Goal: Task Accomplishment & Management: Complete application form

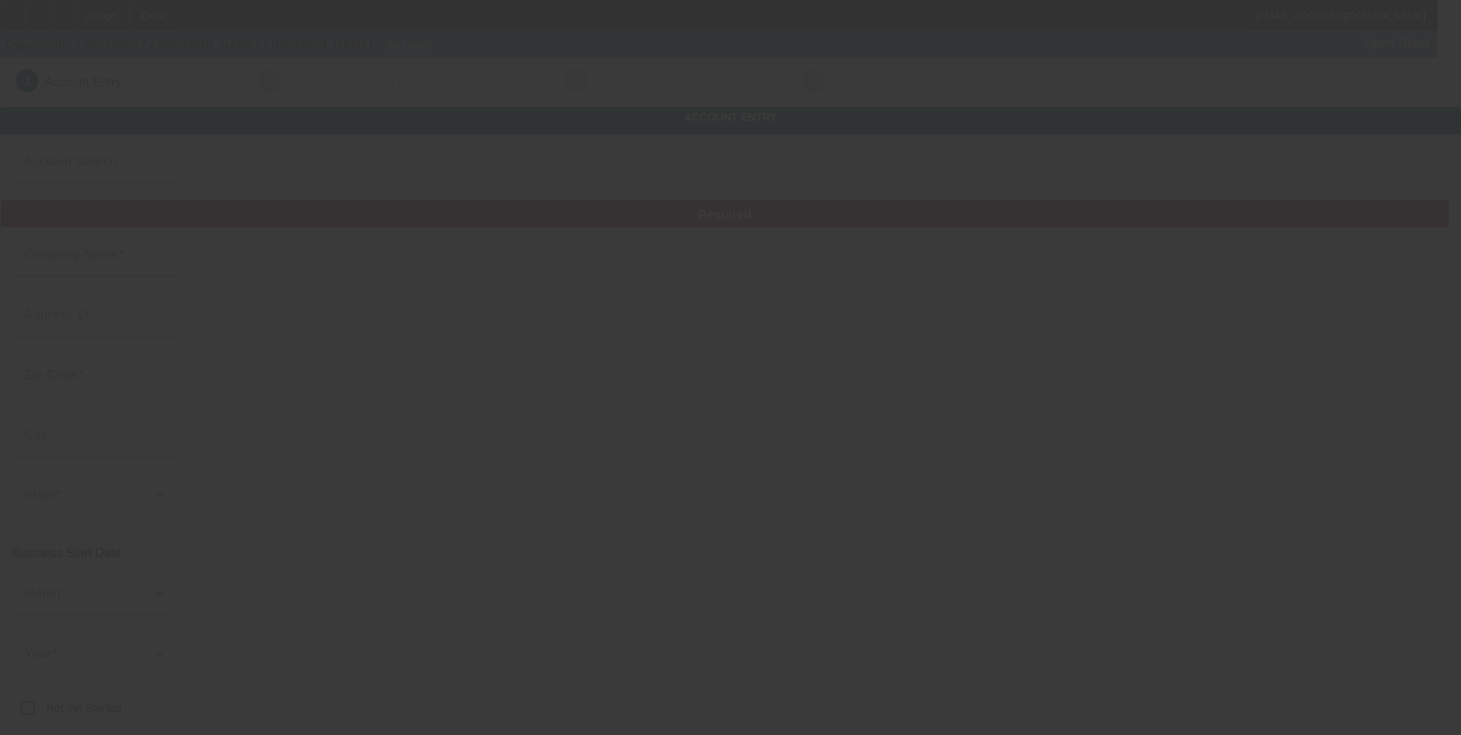
type input "[PERSON_NAME]"
type input "[STREET_ADDRESS]"
type input "49735"
type input "[PERSON_NAME]"
type input "[PHONE_NUMBER]"
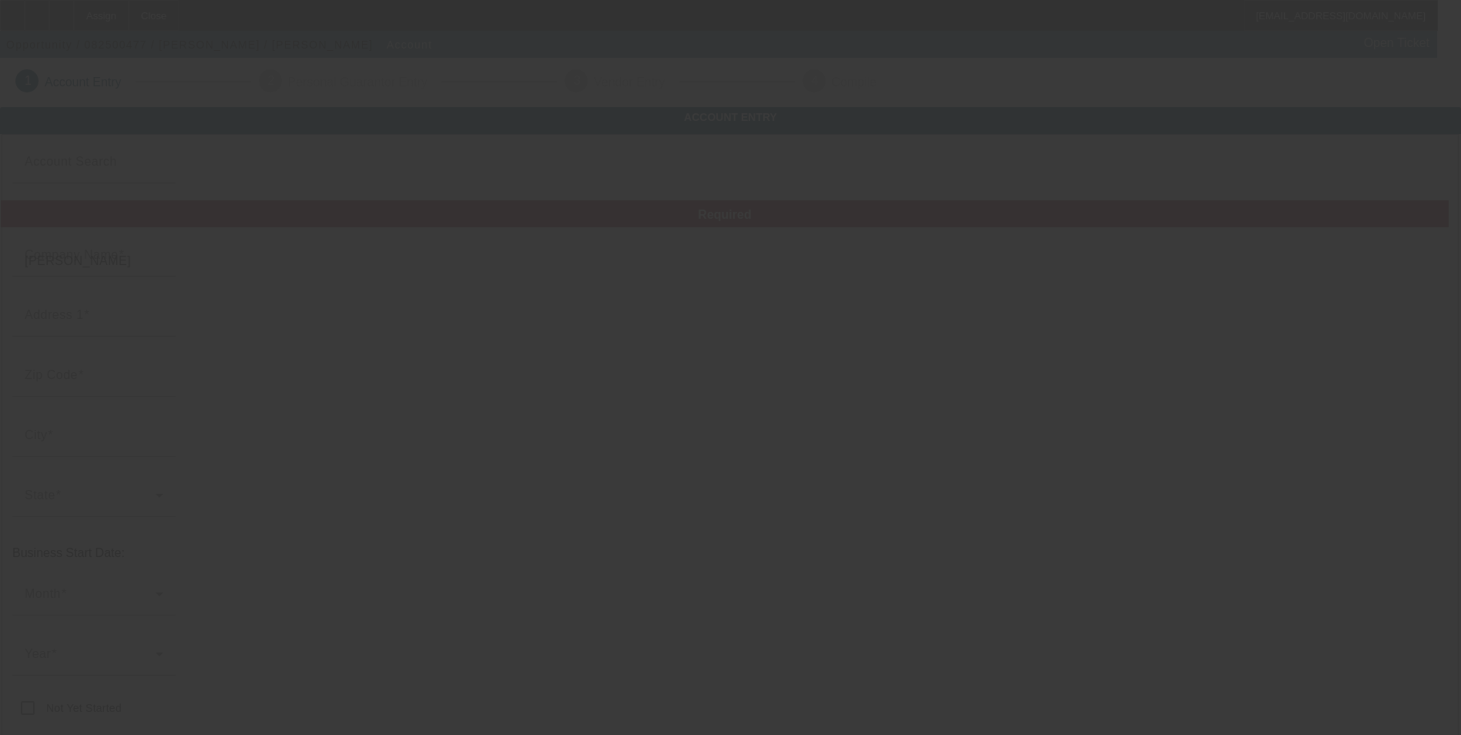
type input "[EMAIL_ADDRESS][DOMAIN_NAME]"
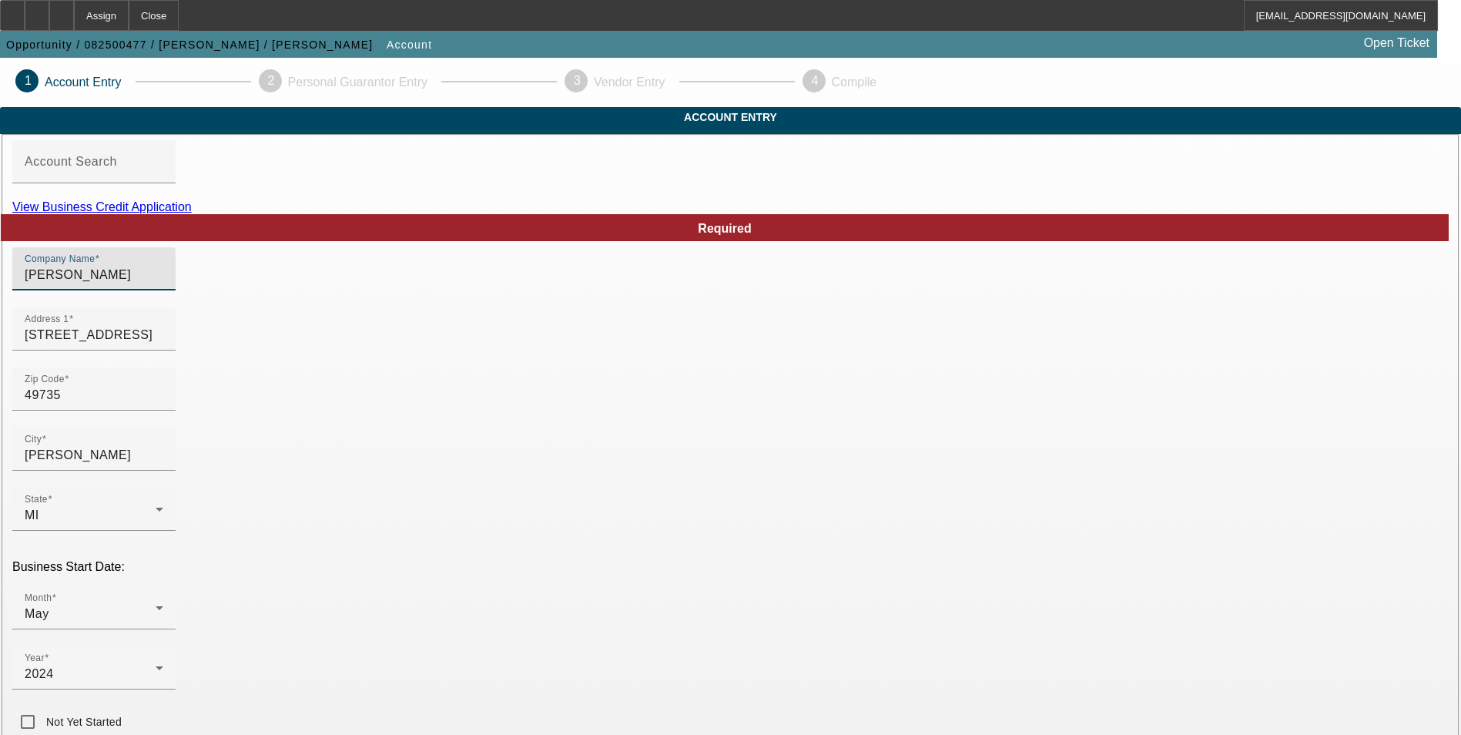
click at [163, 284] on input "[PERSON_NAME]" at bounding box center [94, 275] width 139 height 18
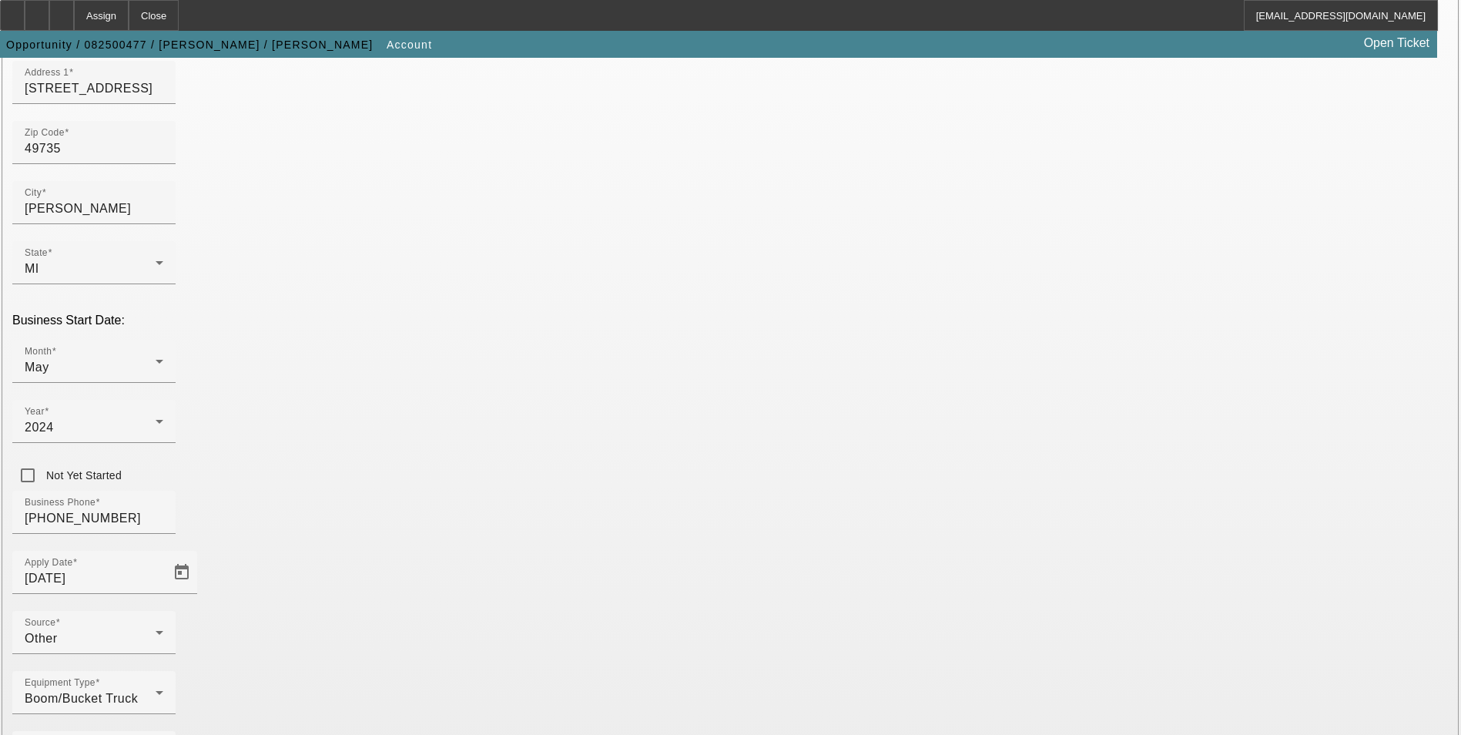
scroll to position [251, 0]
type input "[PERSON_NAME]"
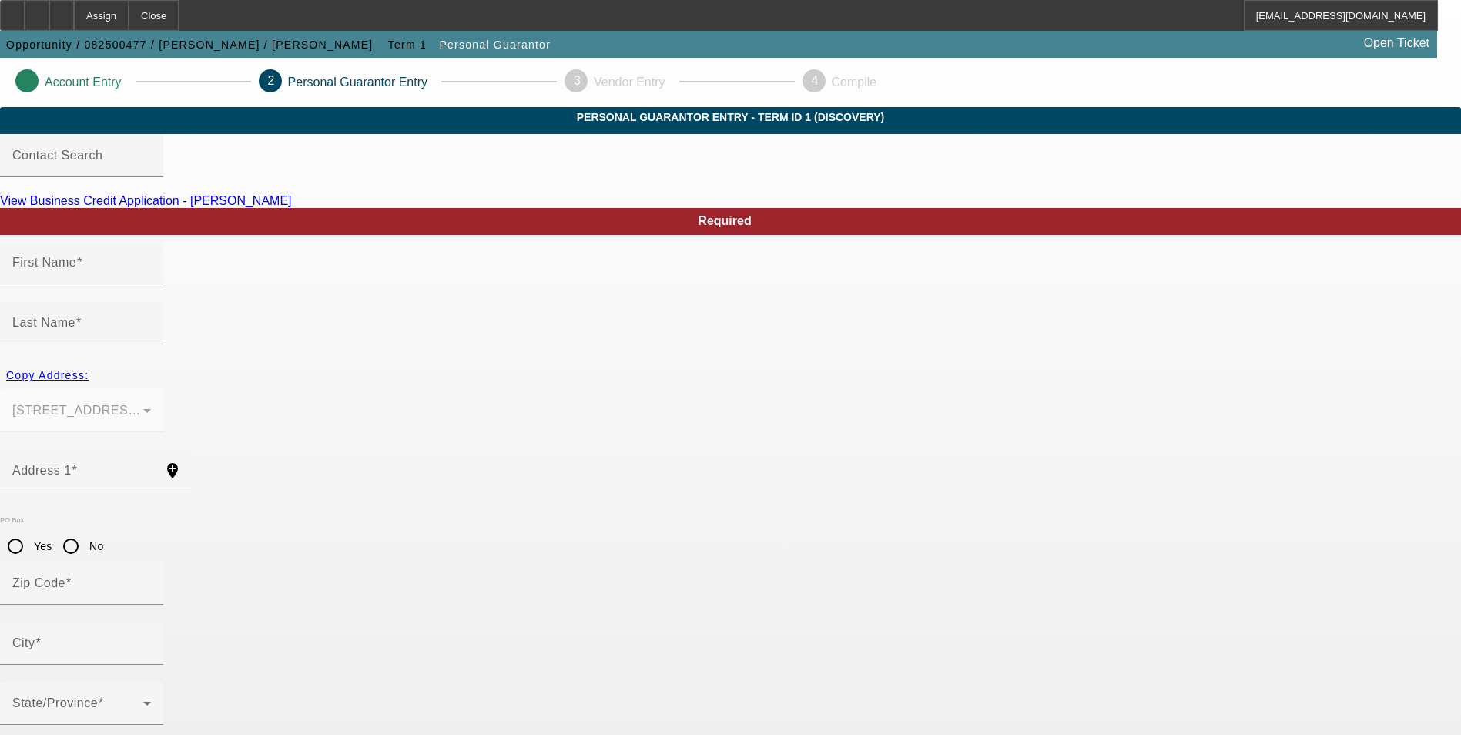
type input "Mike"
type input "Cobb"
type input "3052 hayestower rd"
radio input "true"
type input "49735"
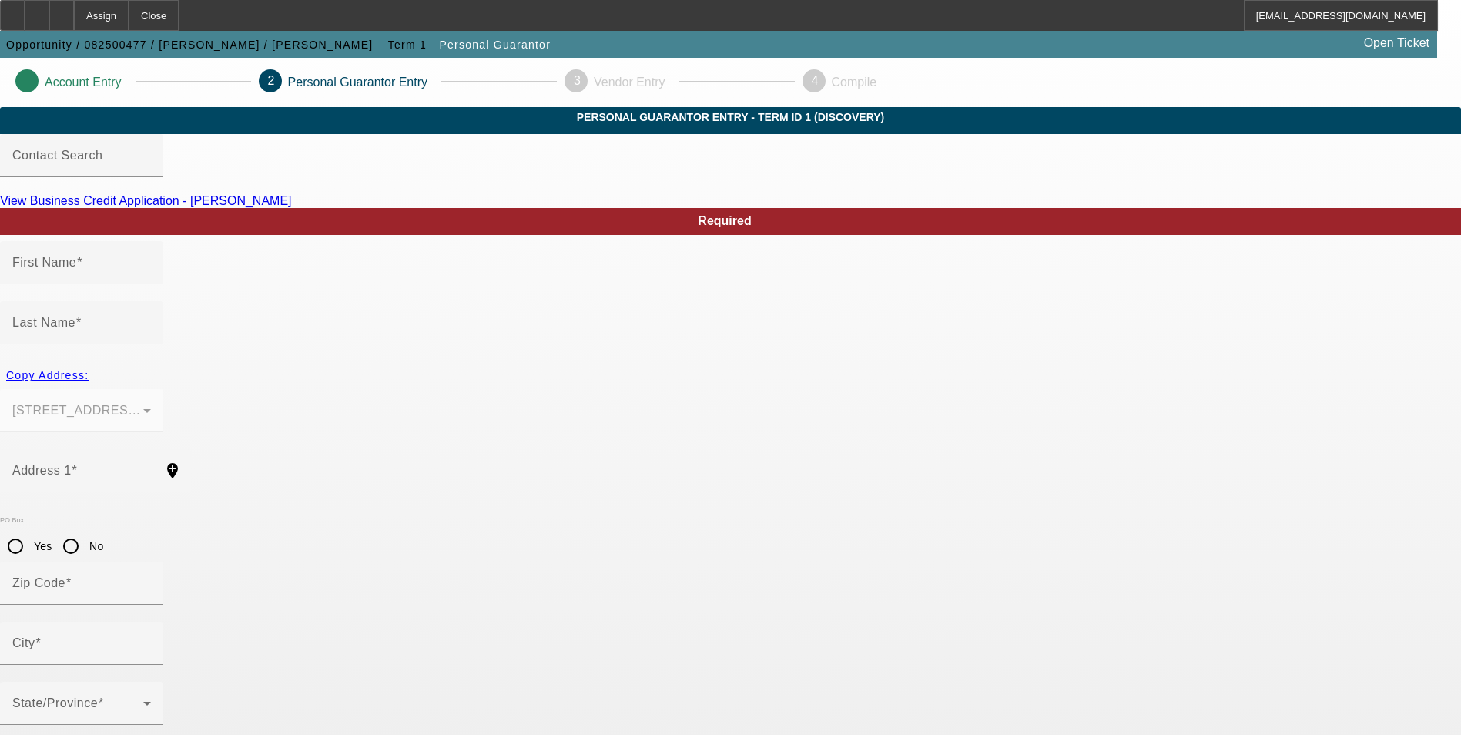
type input "Gaylord"
type input "[PHONE_NUMBER]"
type input "100"
type input "362-13-1380"
type input "logcutter1991@gmail.com"
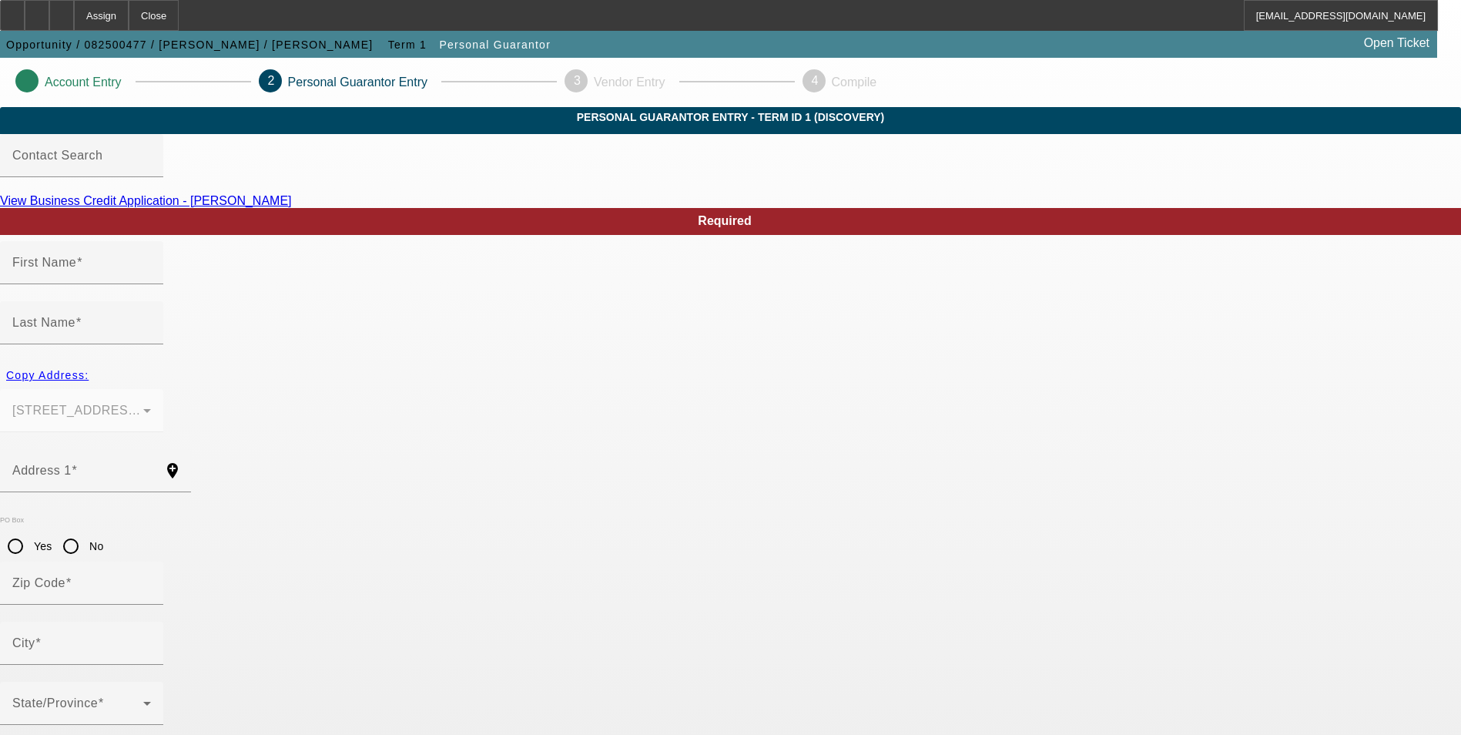
type input "[PHONE_NUMBER]"
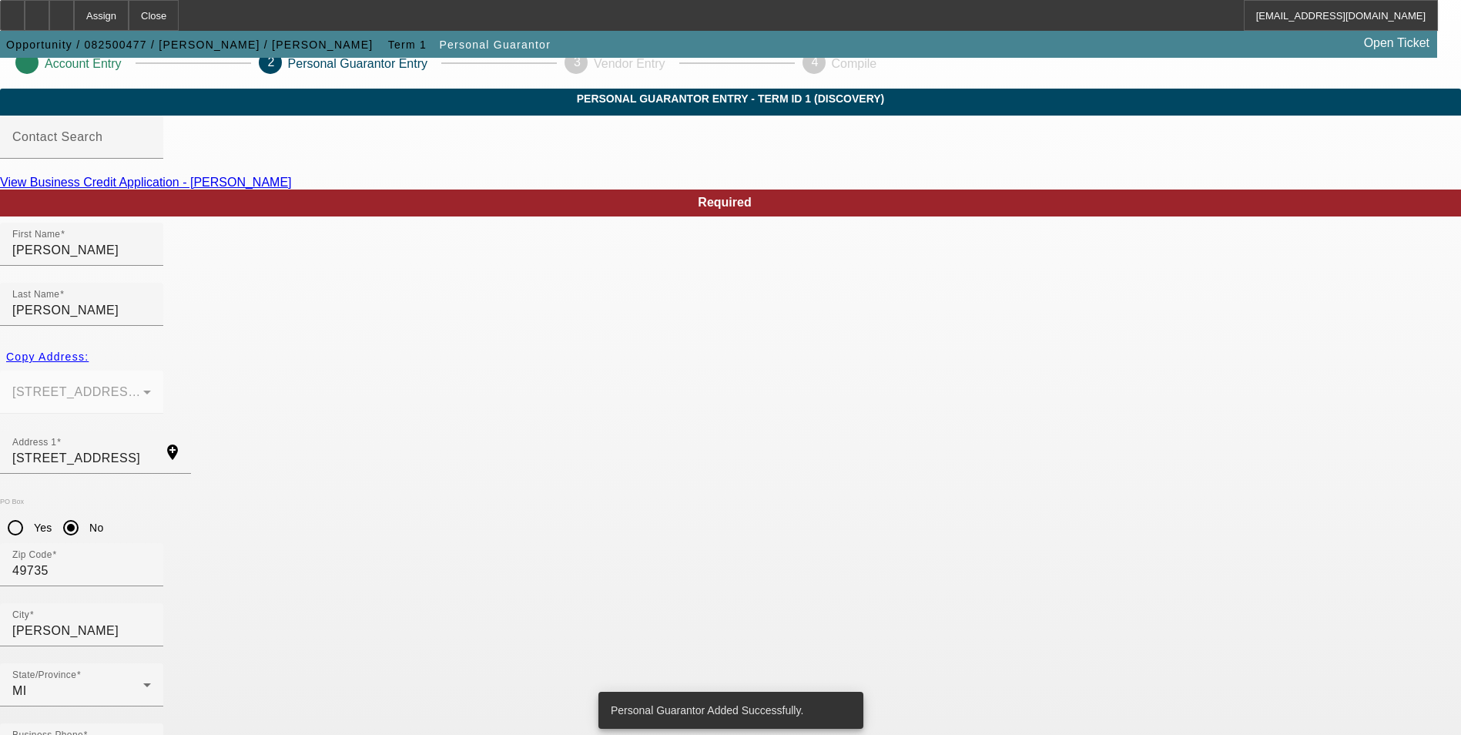
scroll to position [0, 0]
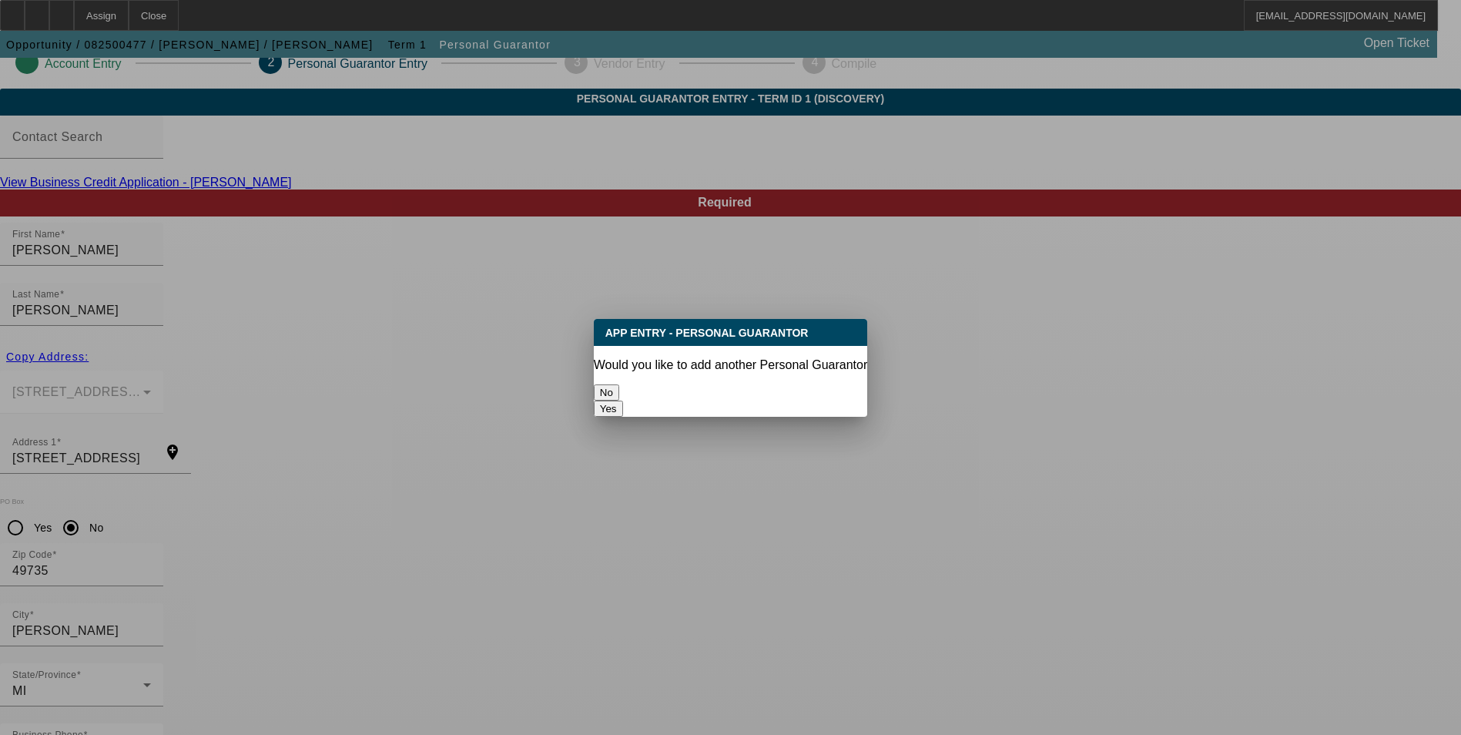
click at [619, 386] on button "No" at bounding box center [606, 392] width 25 height 16
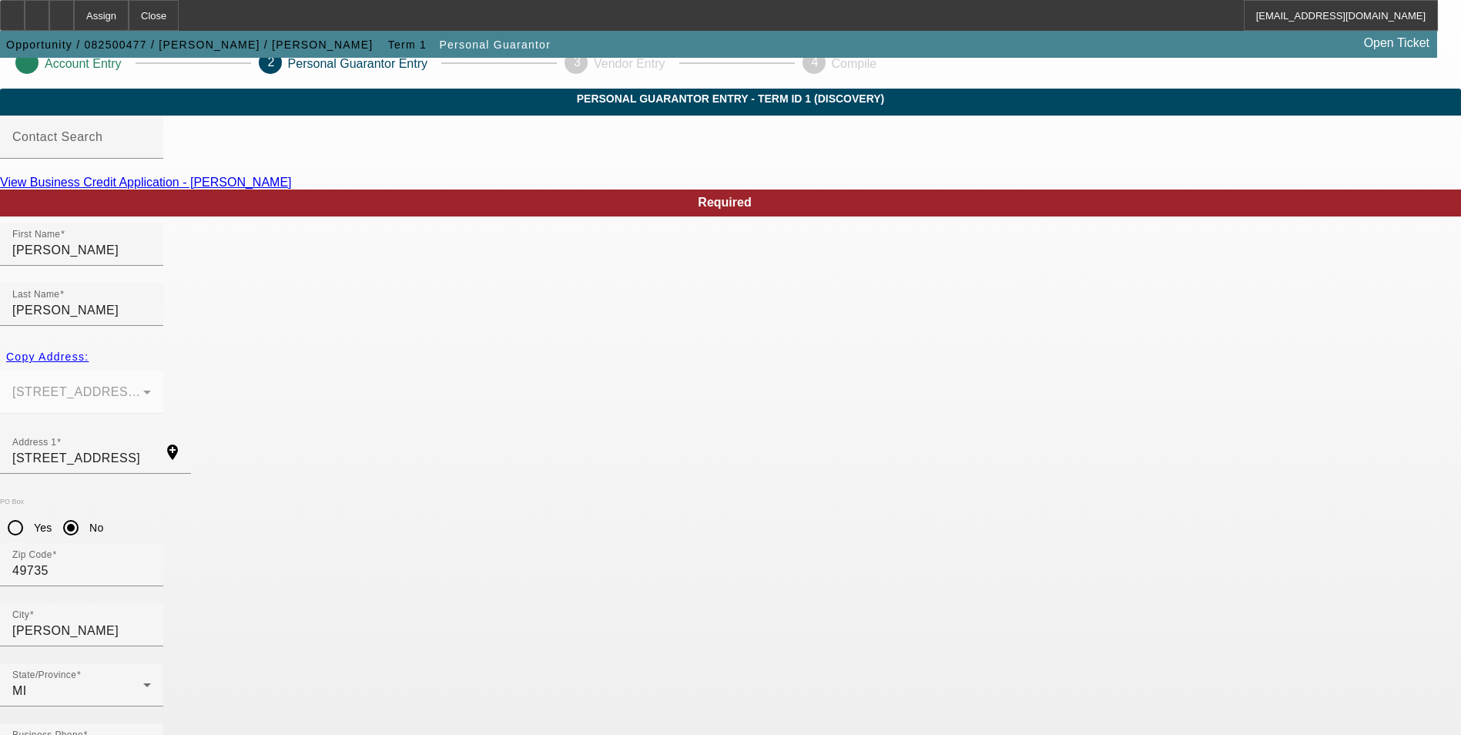
scroll to position [18, 0]
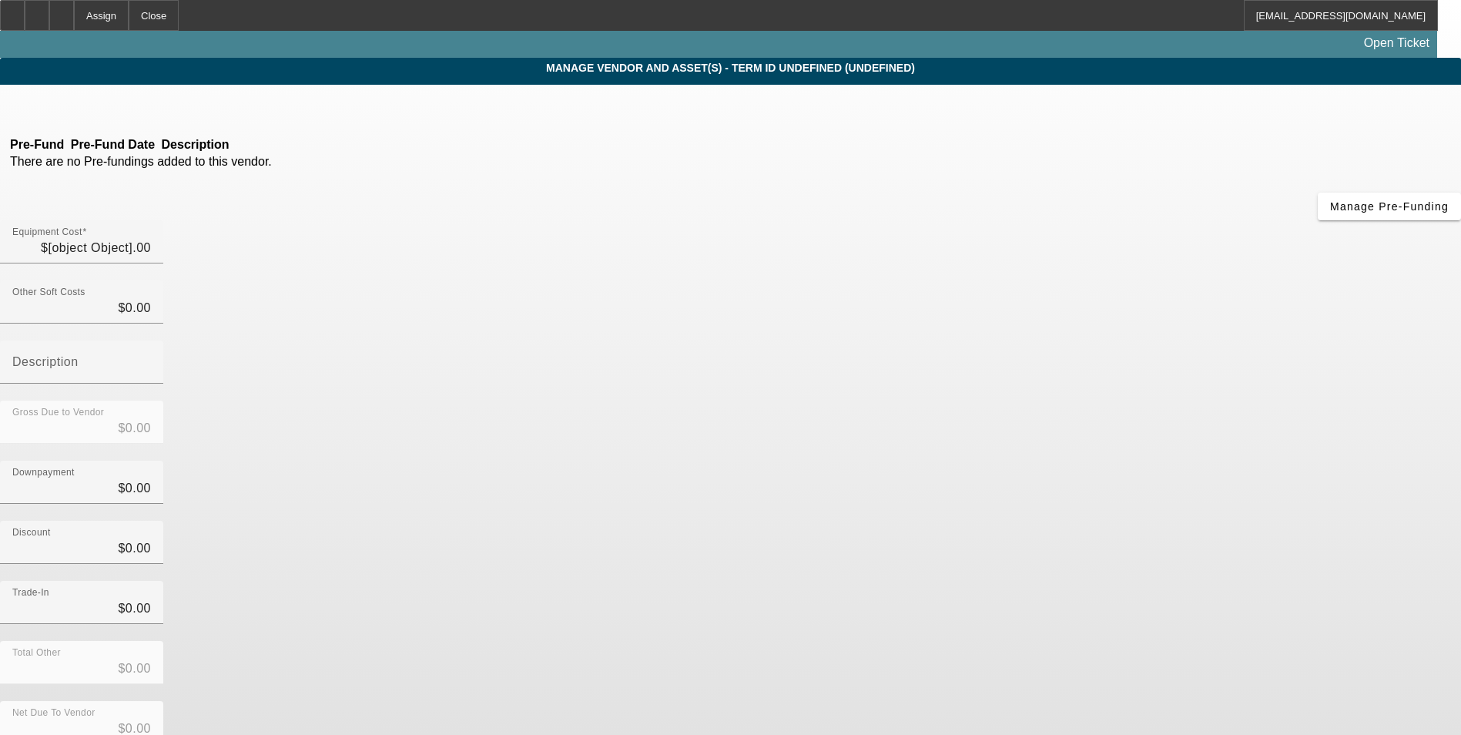
type input "$50,000.00"
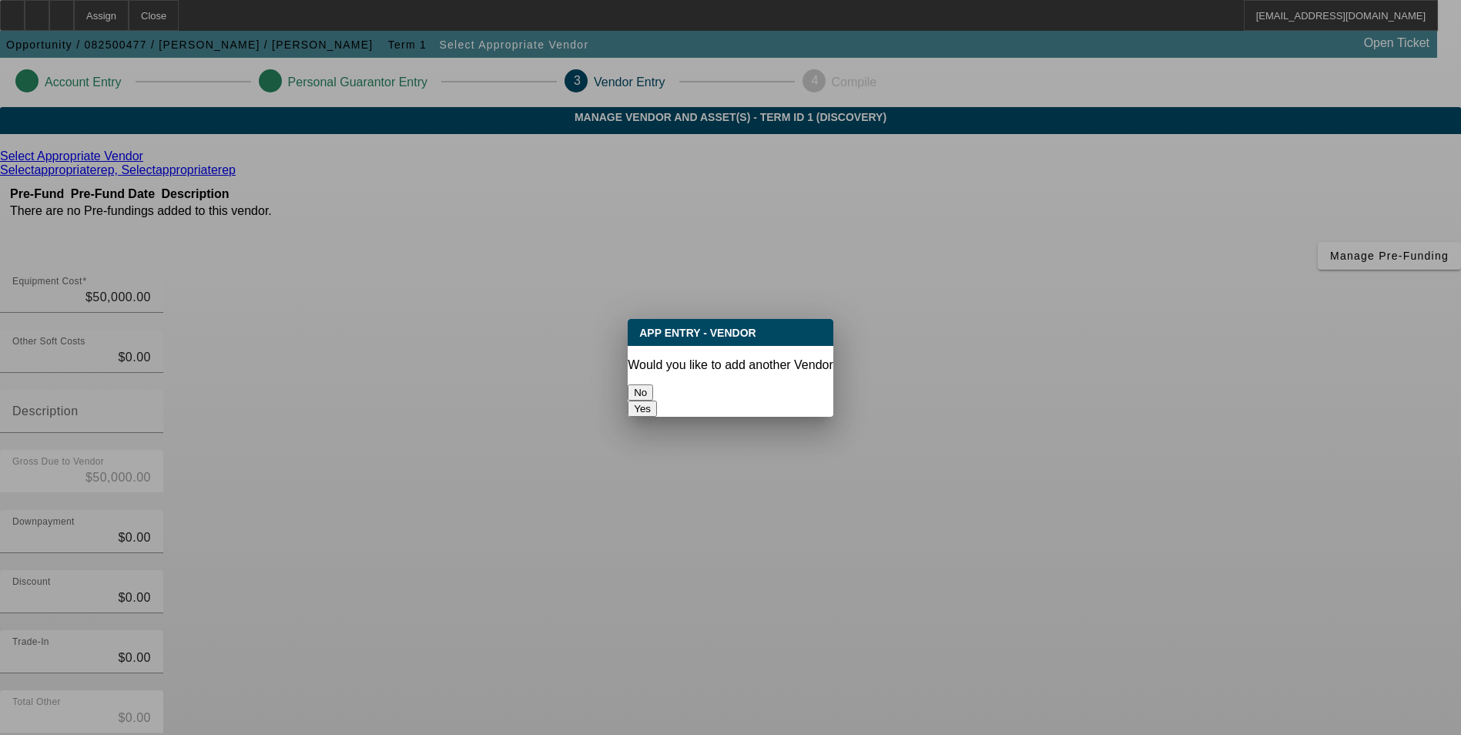
click at [653, 385] on button "No" at bounding box center [640, 392] width 25 height 16
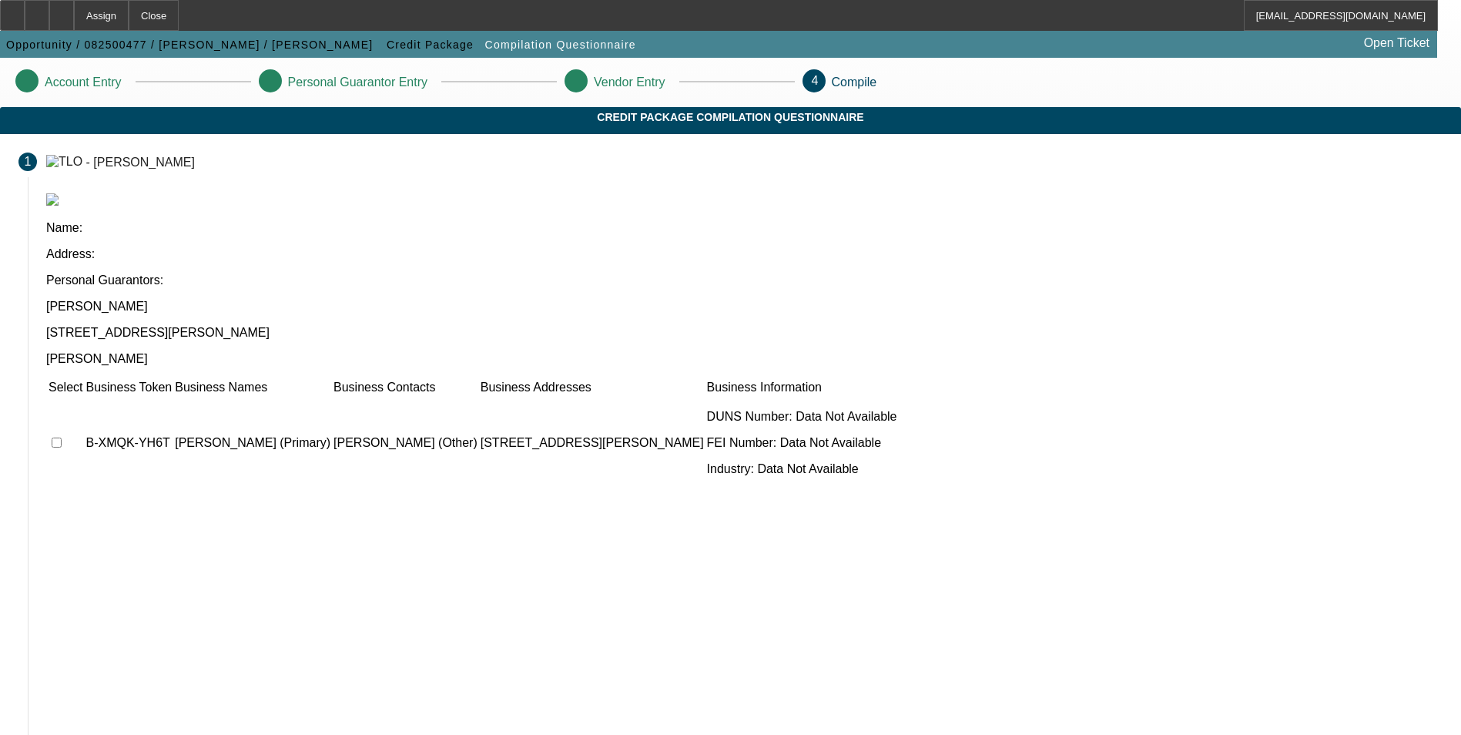
click at [62, 437] on input "checkbox" at bounding box center [57, 442] width 10 height 10
checkbox input "true"
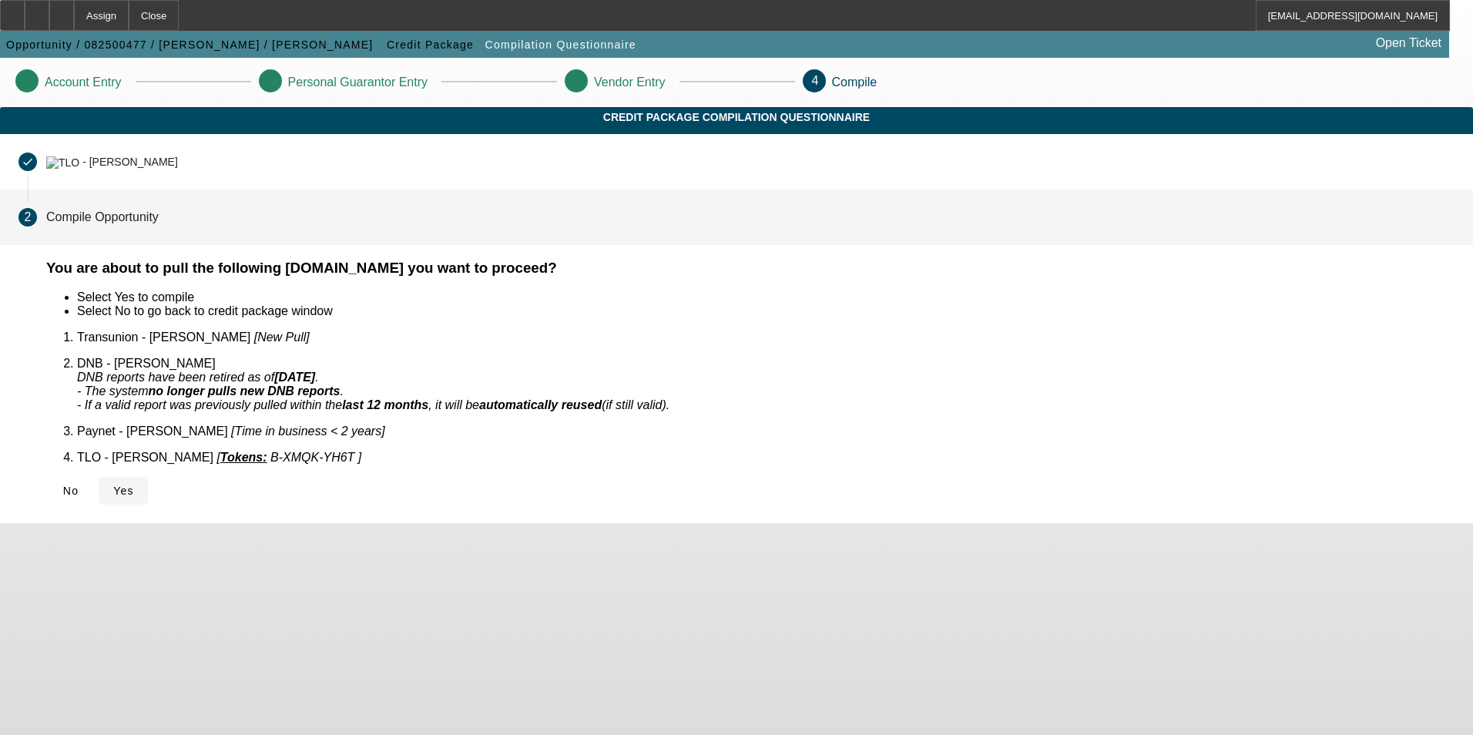
click at [134, 484] on span "Yes" at bounding box center [123, 490] width 21 height 12
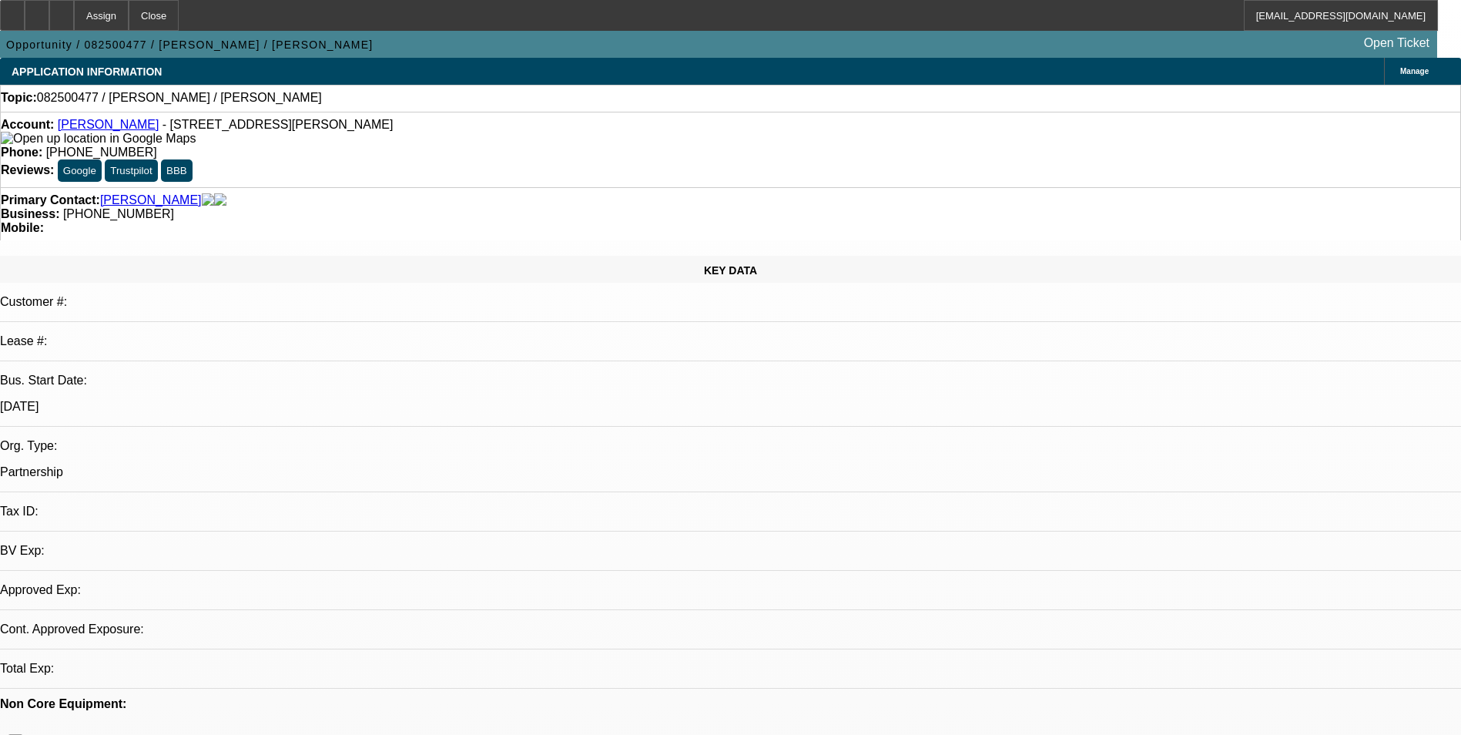
select select "0"
select select "2"
select select "0.1"
select select "4"
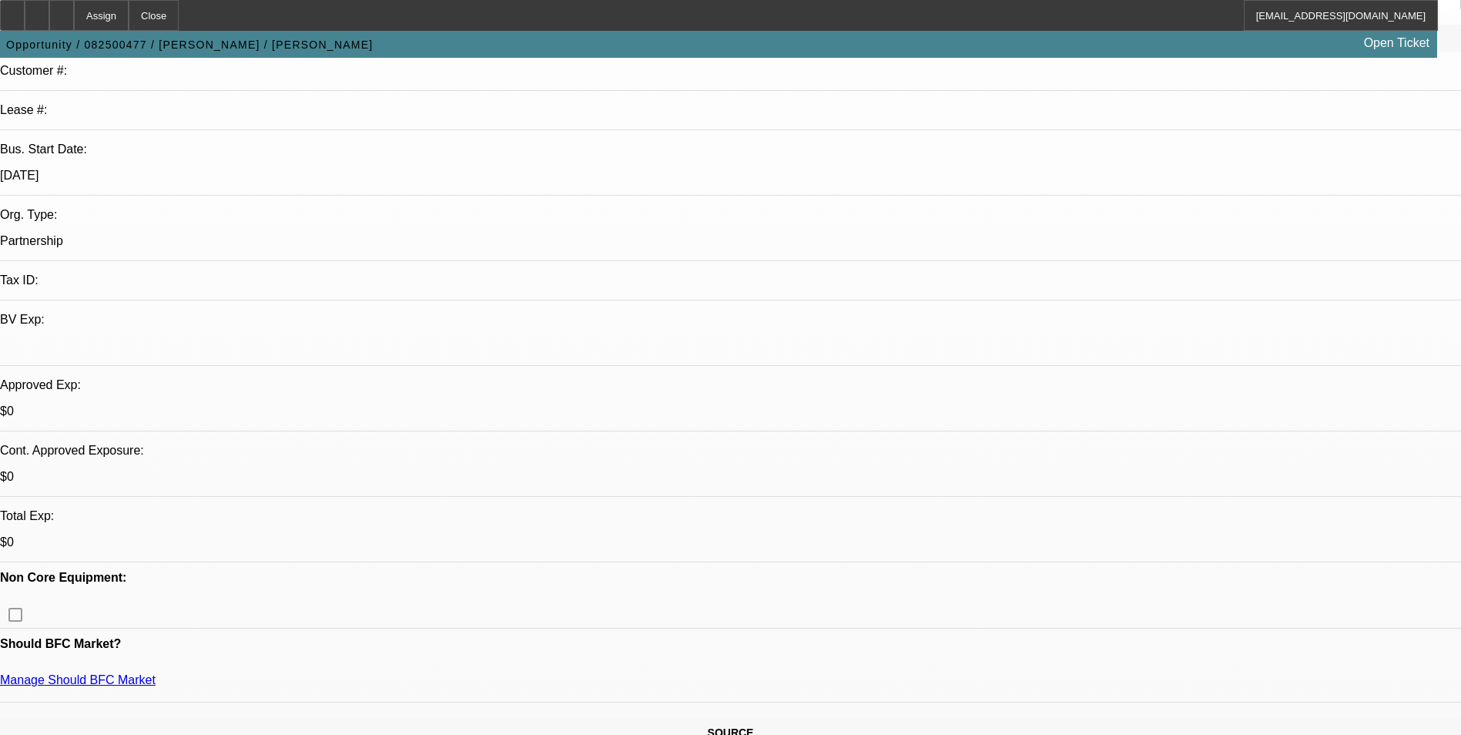
scroll to position [462, 0]
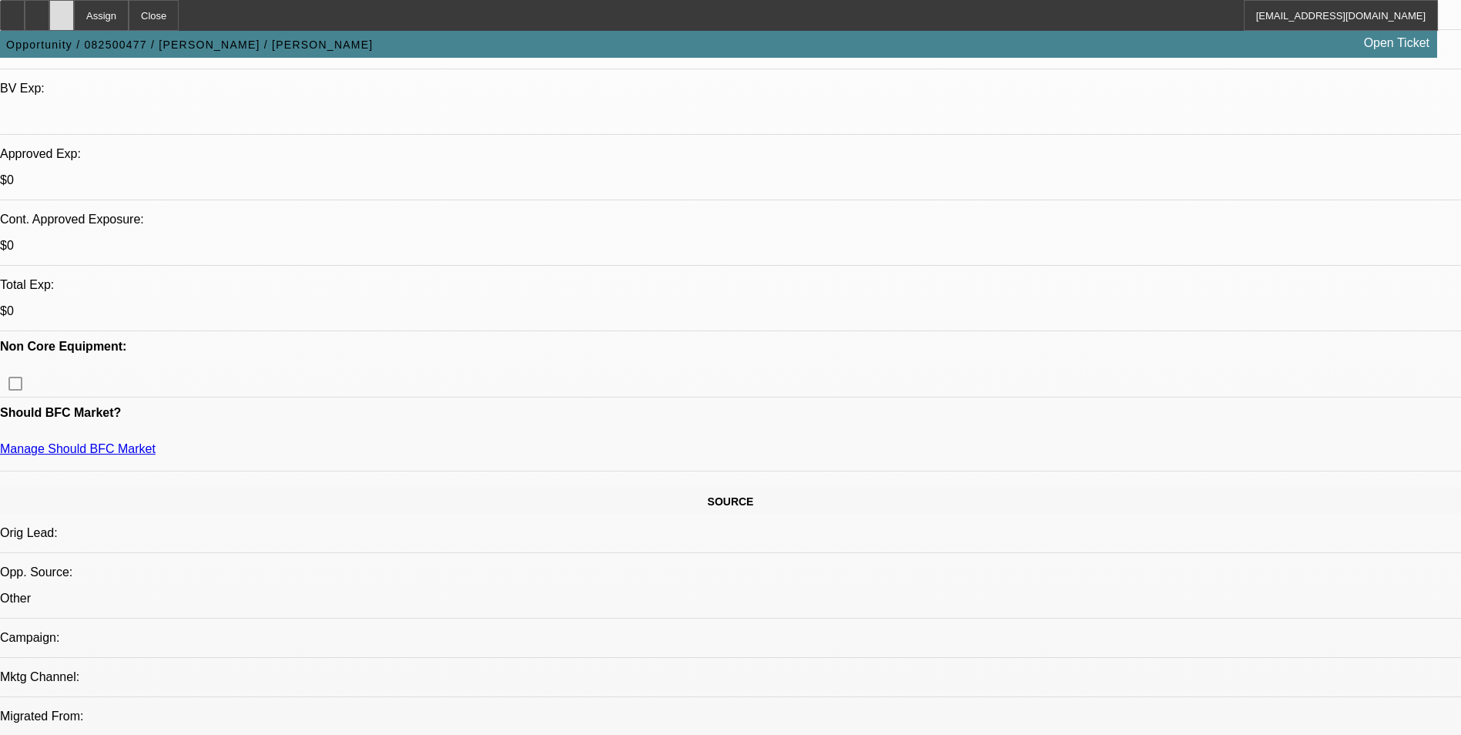
click at [62, 10] on icon at bounding box center [62, 10] width 0 height 0
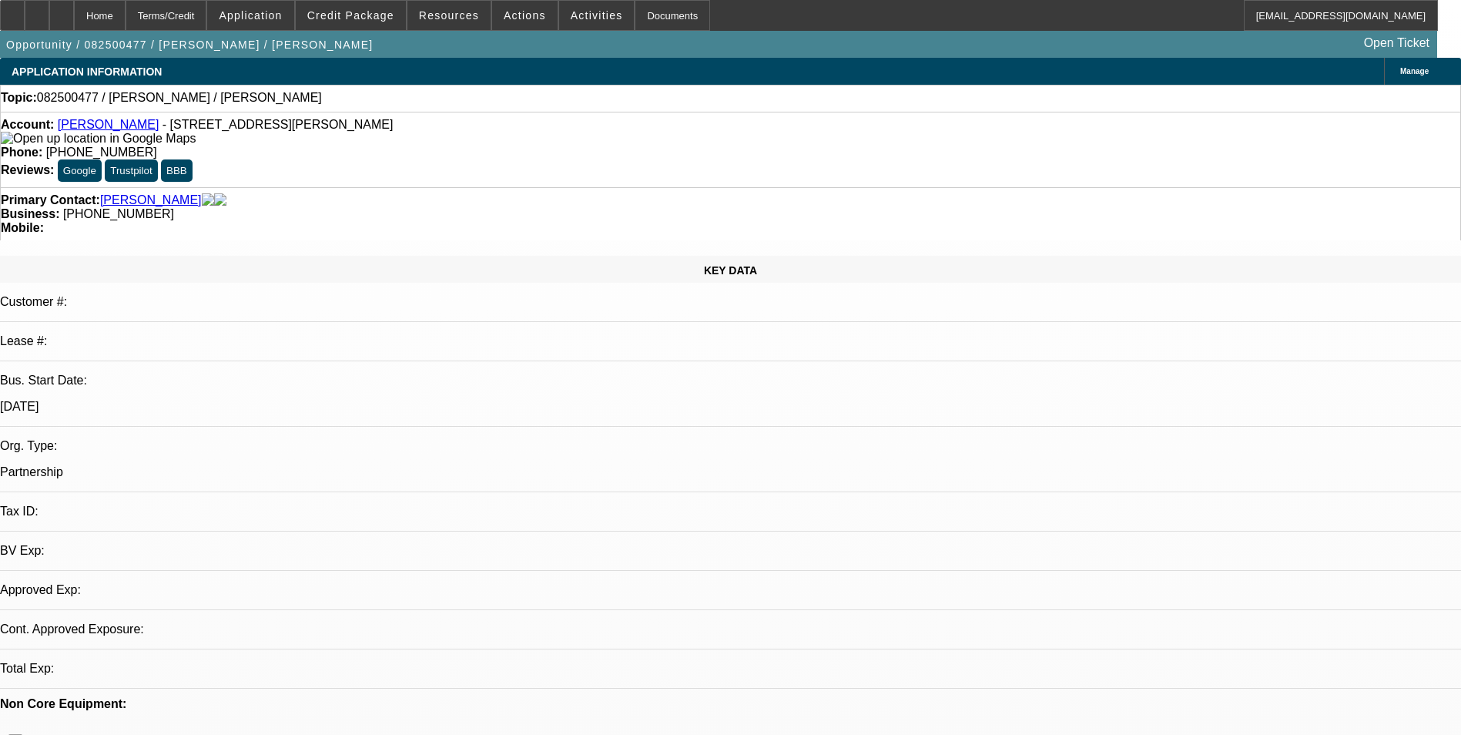
select select "0"
select select "2"
select select "0.1"
select select "4"
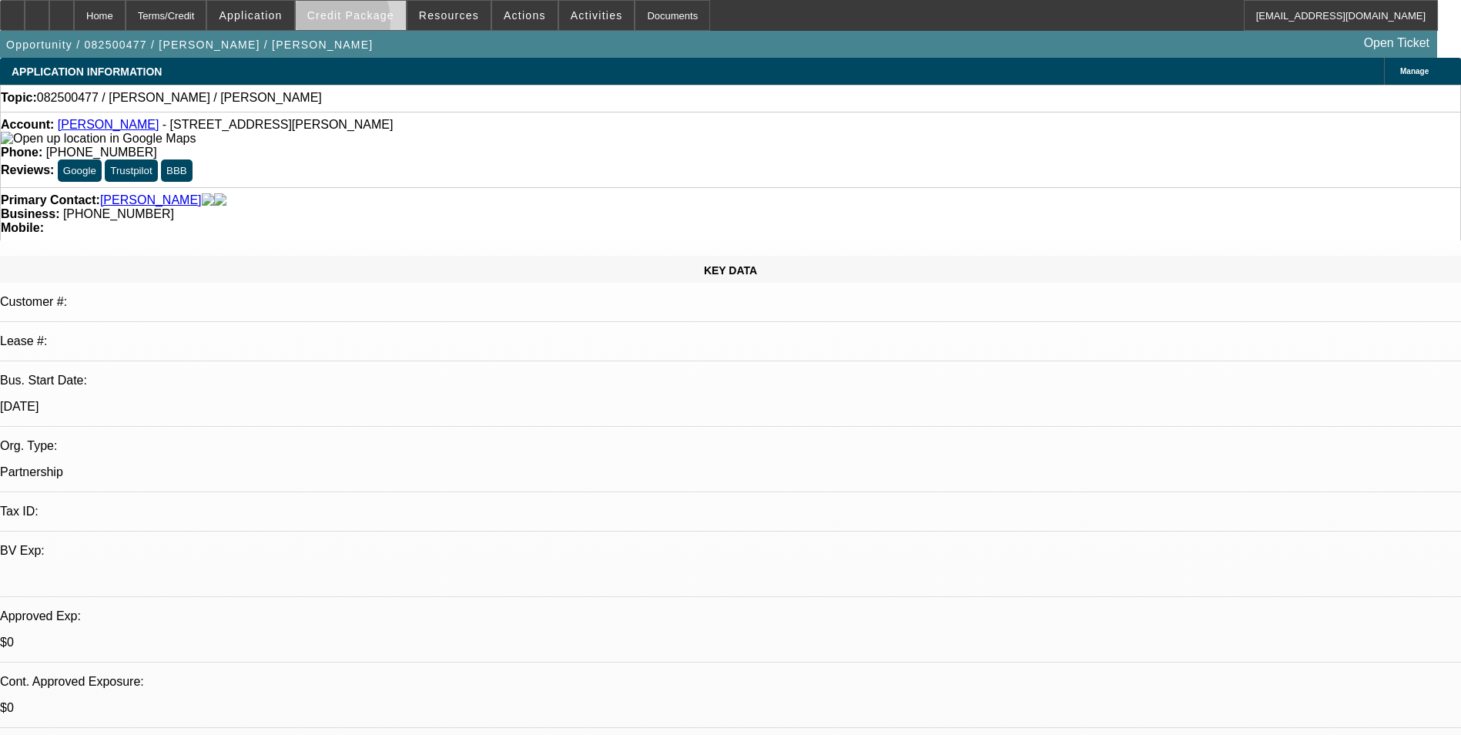
click at [344, 25] on span at bounding box center [351, 15] width 110 height 37
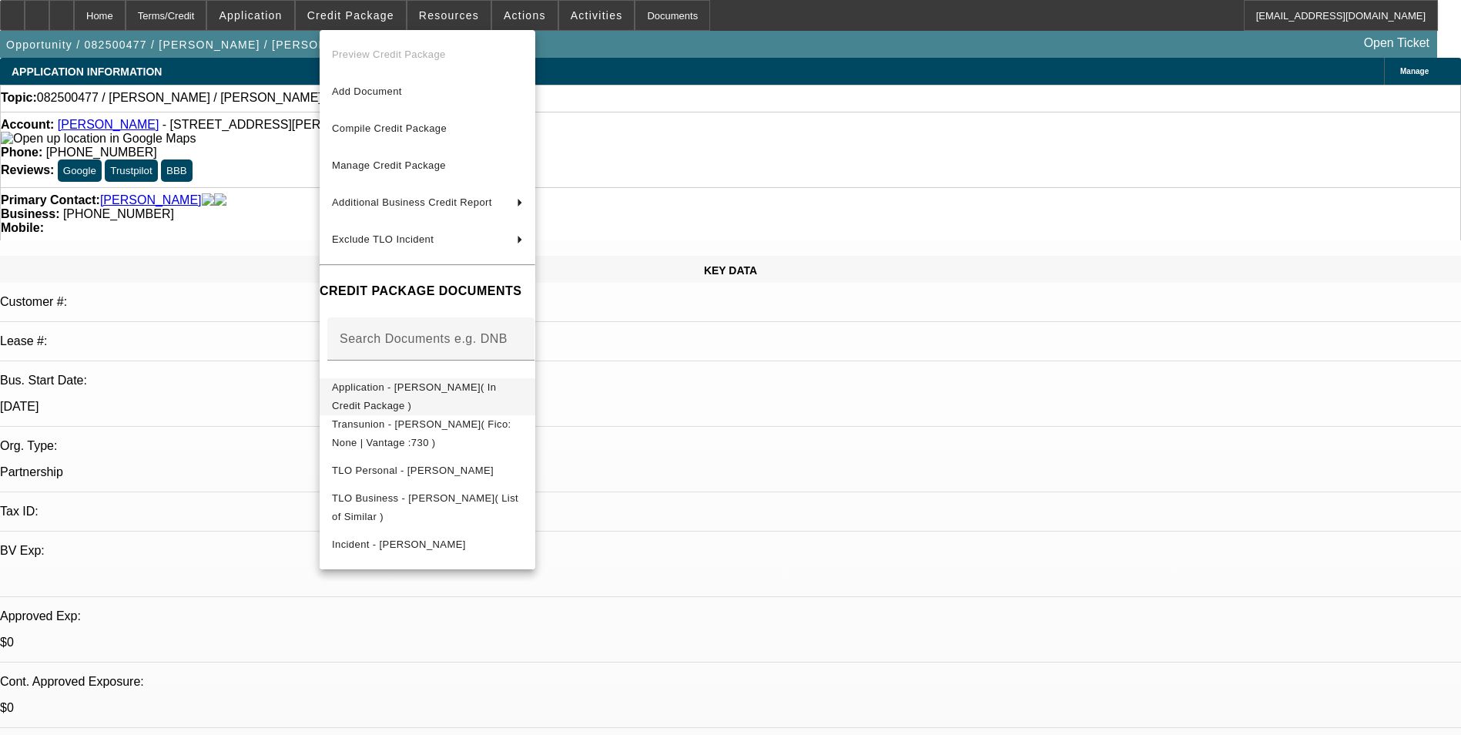
click at [453, 389] on span "Application - [PERSON_NAME]( In Credit Package )" at bounding box center [414, 396] width 164 height 30
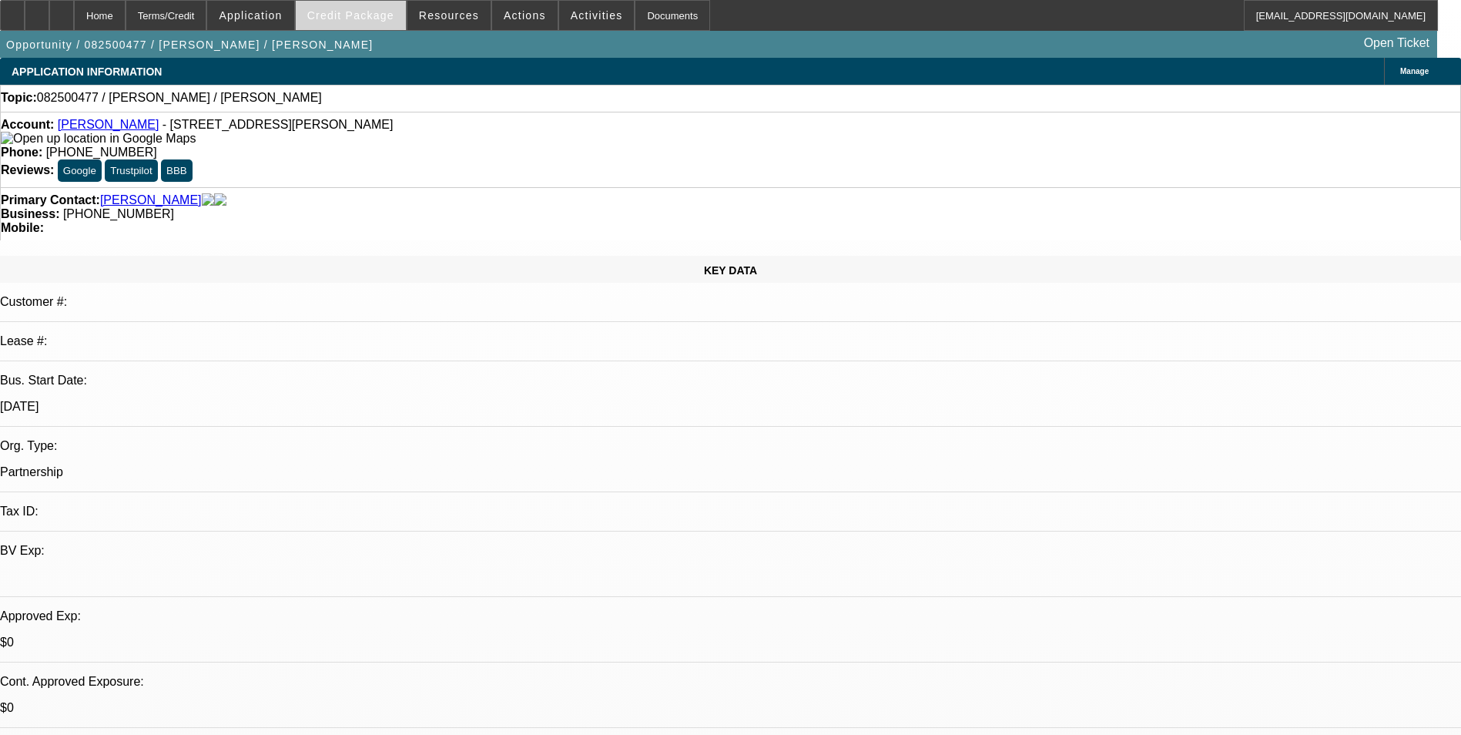
click at [346, 12] on span "Credit Package" at bounding box center [350, 15] width 87 height 12
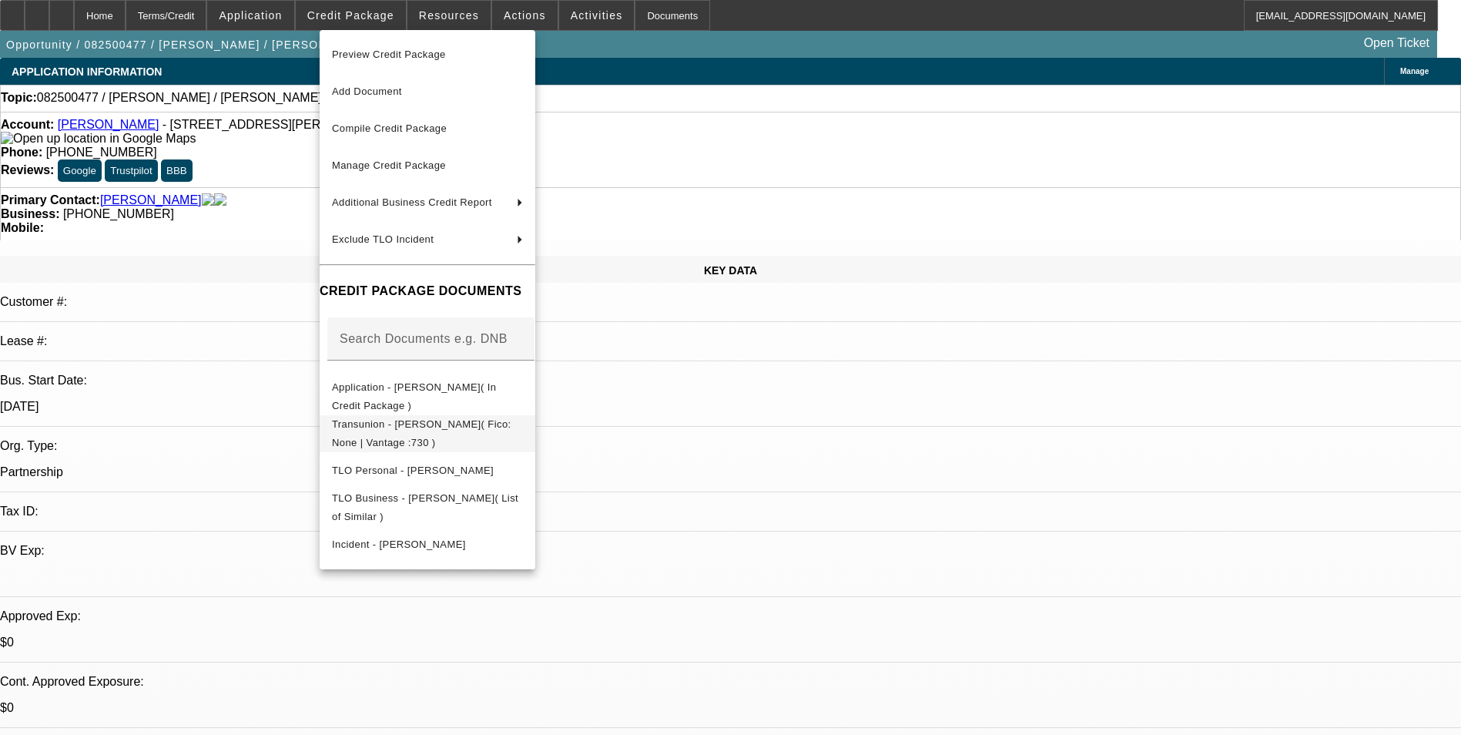
click at [490, 429] on span "Transunion - [PERSON_NAME]( Fico: None | Vantage :730 )" at bounding box center [421, 433] width 179 height 30
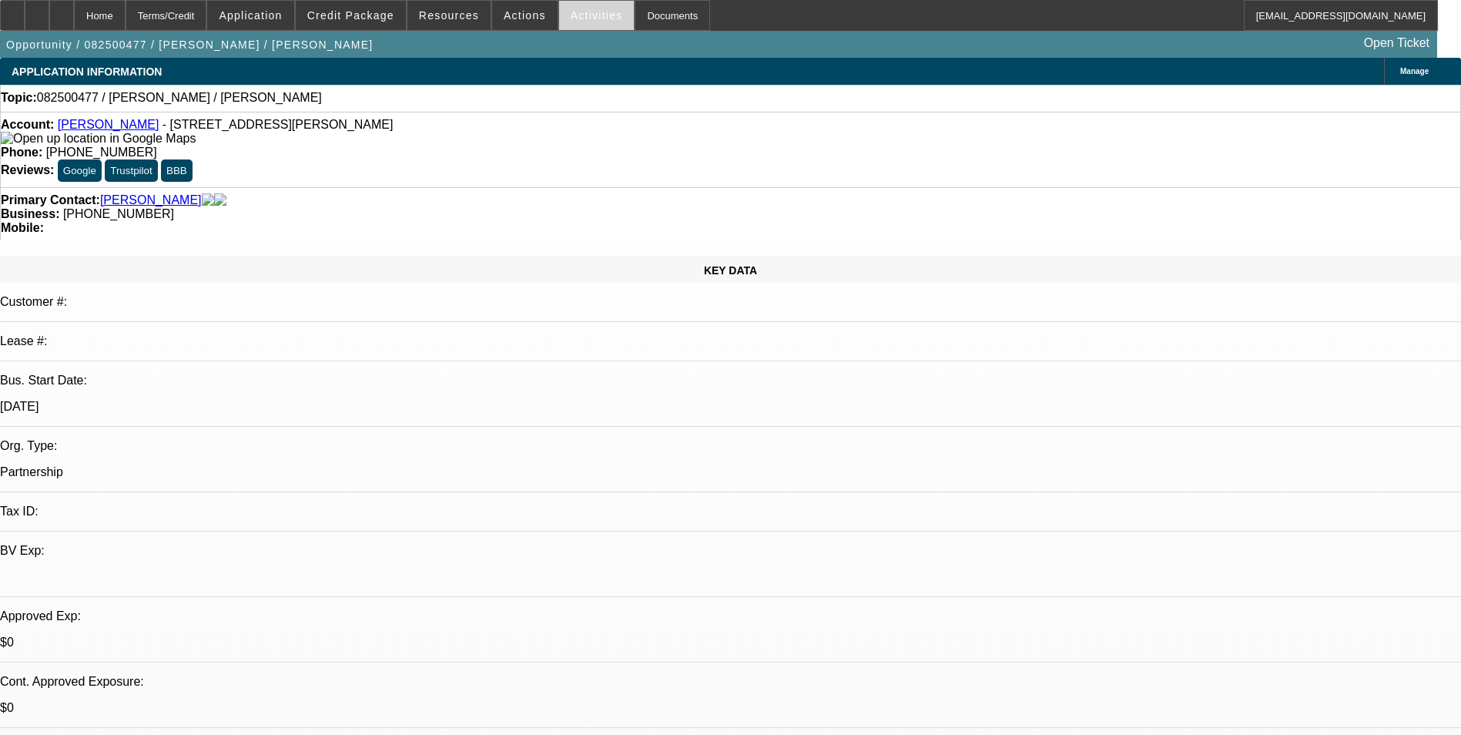
click at [576, 20] on span "Activities" at bounding box center [597, 15] width 52 height 12
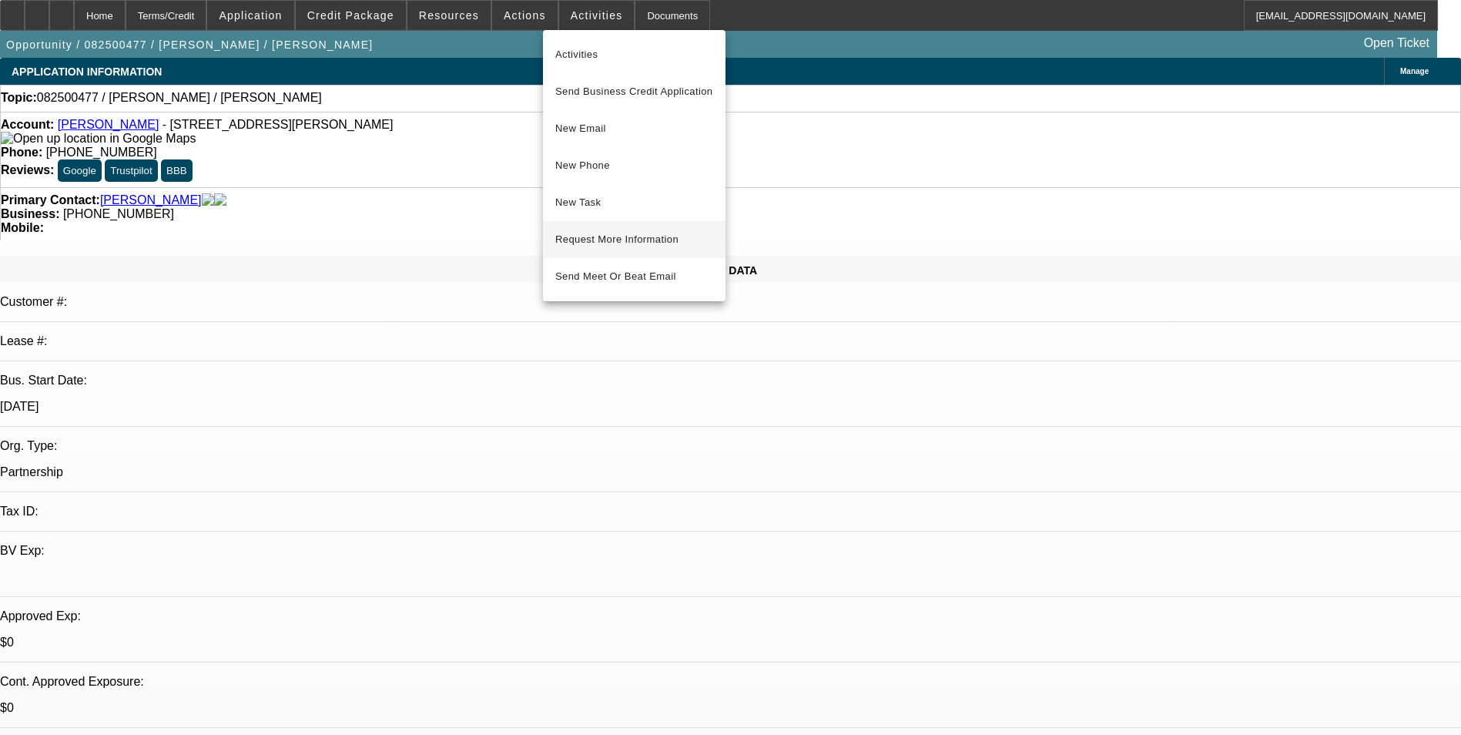
click at [659, 240] on span "Request More Information" at bounding box center [634, 239] width 158 height 18
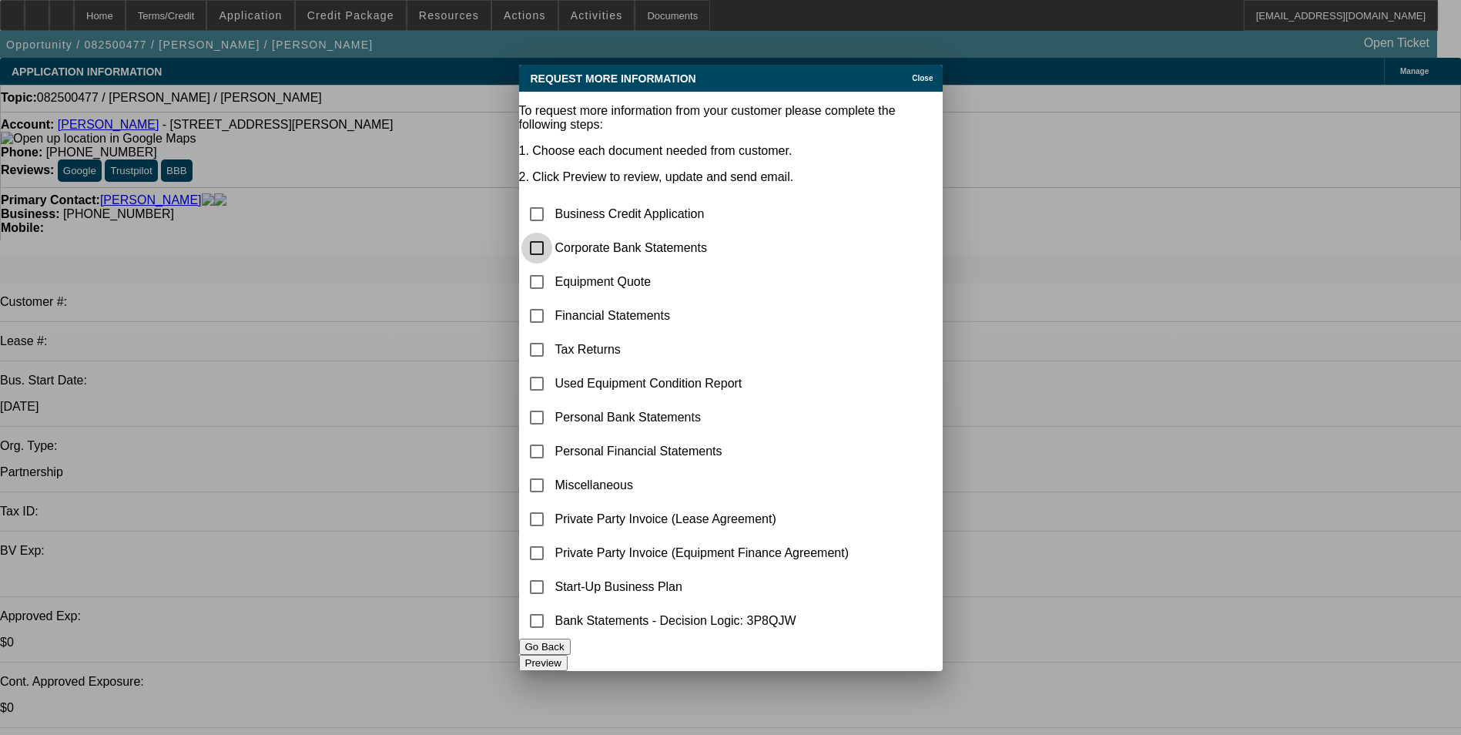
click at [552, 233] on input "checkbox" at bounding box center [536, 248] width 31 height 31
checkbox input "true"
click at [552, 266] on input "checkbox" at bounding box center [536, 281] width 31 height 31
checkbox input "true"
click at [552, 470] on input "checkbox" at bounding box center [536, 485] width 31 height 31
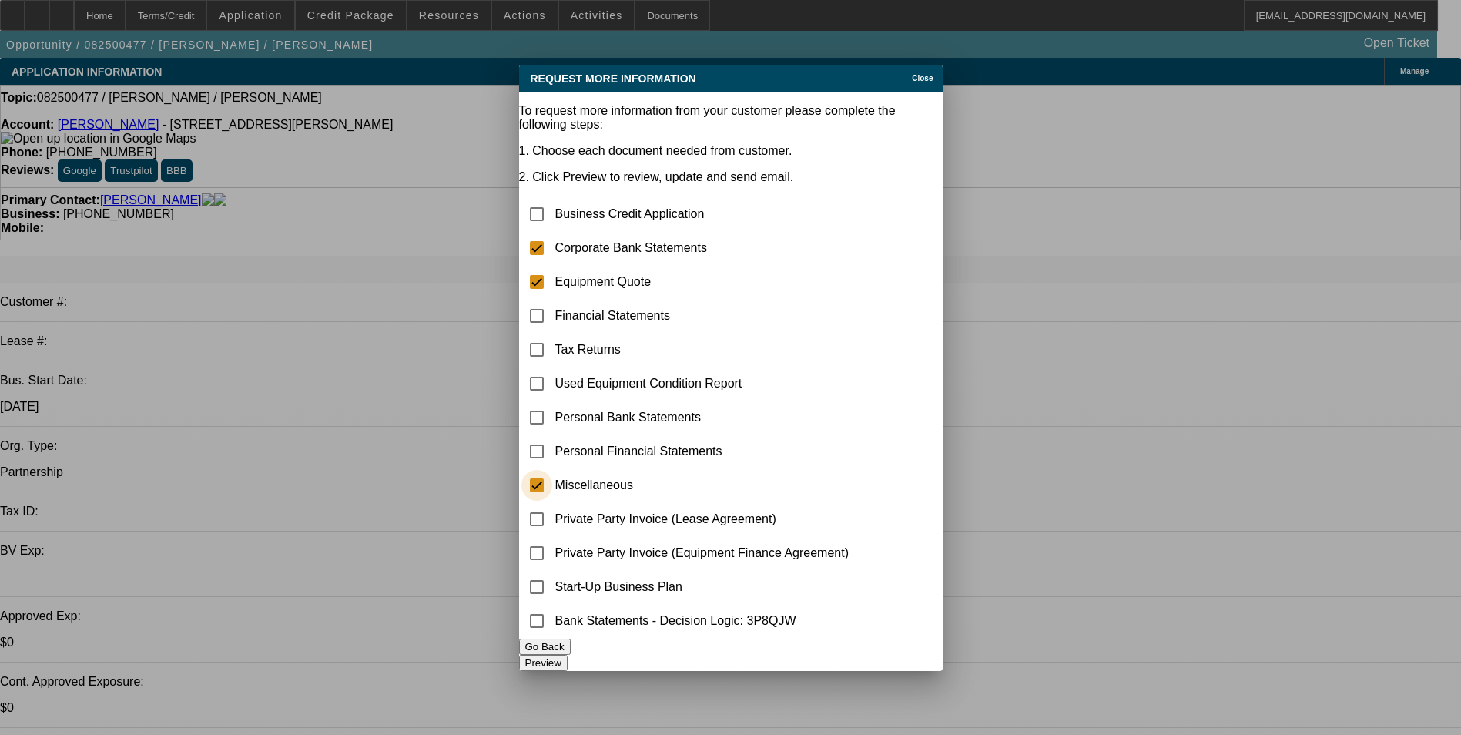
checkbox input "true"
click at [568, 662] on button "Preview" at bounding box center [543, 663] width 49 height 16
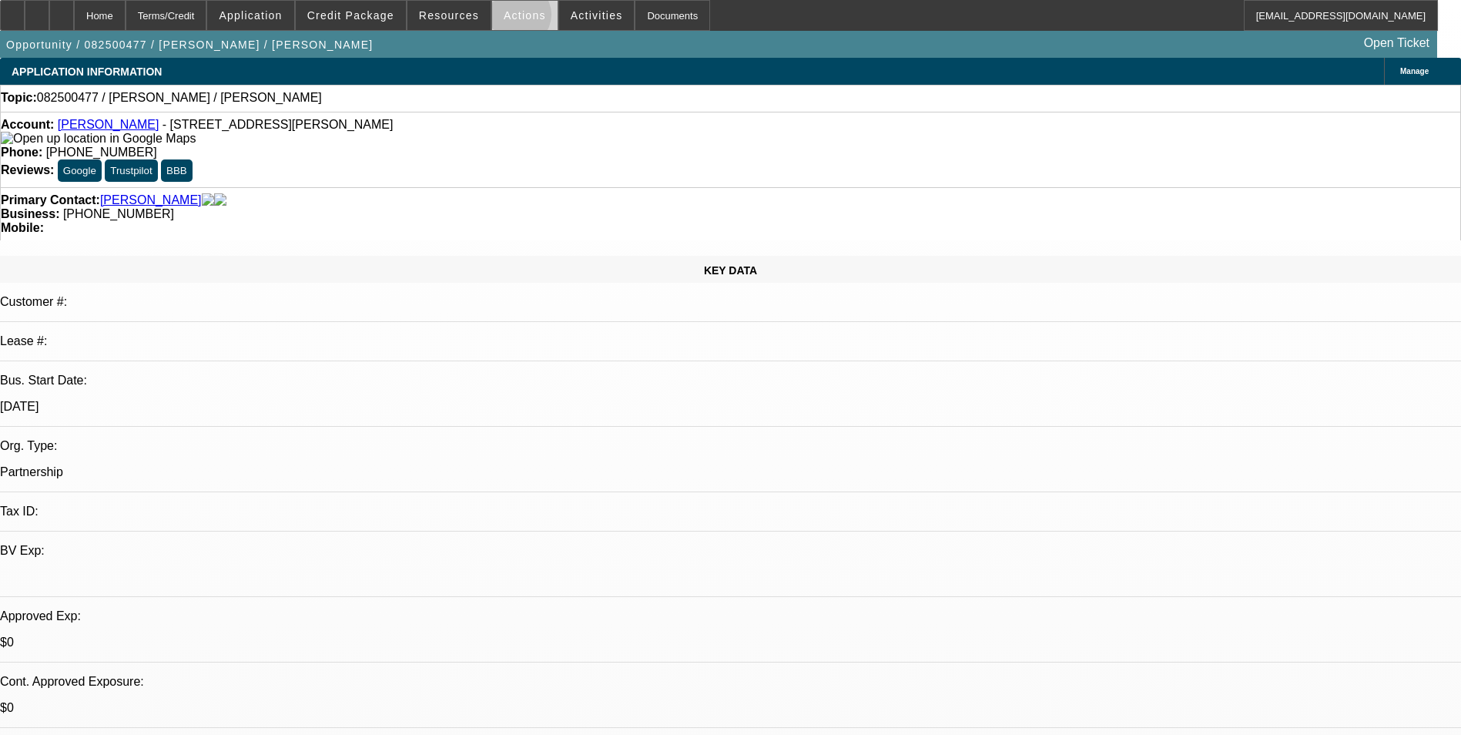
click at [511, 18] on span "Actions" at bounding box center [525, 15] width 42 height 12
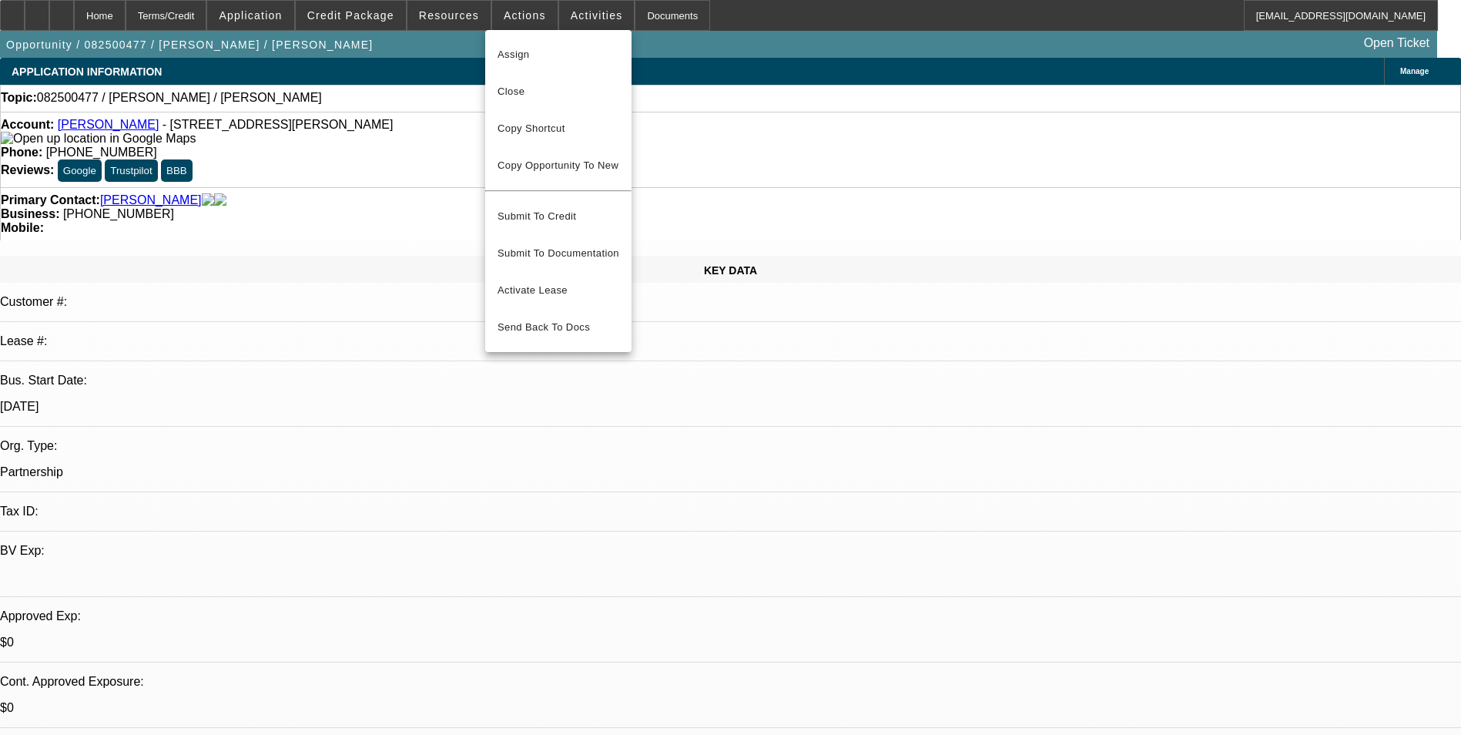
click at [582, 22] on div at bounding box center [730, 367] width 1461 height 735
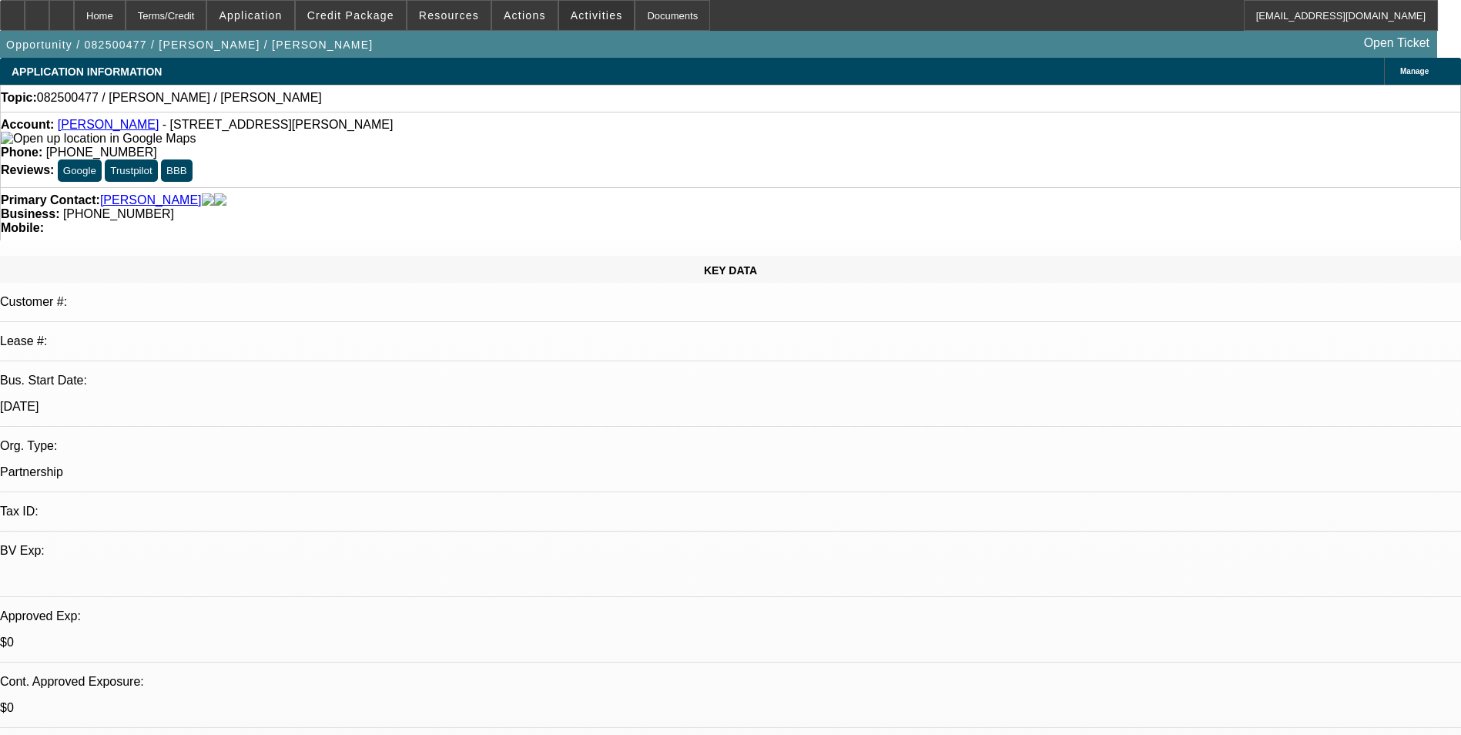
click at [582, 20] on span "Activities" at bounding box center [597, 15] width 52 height 12
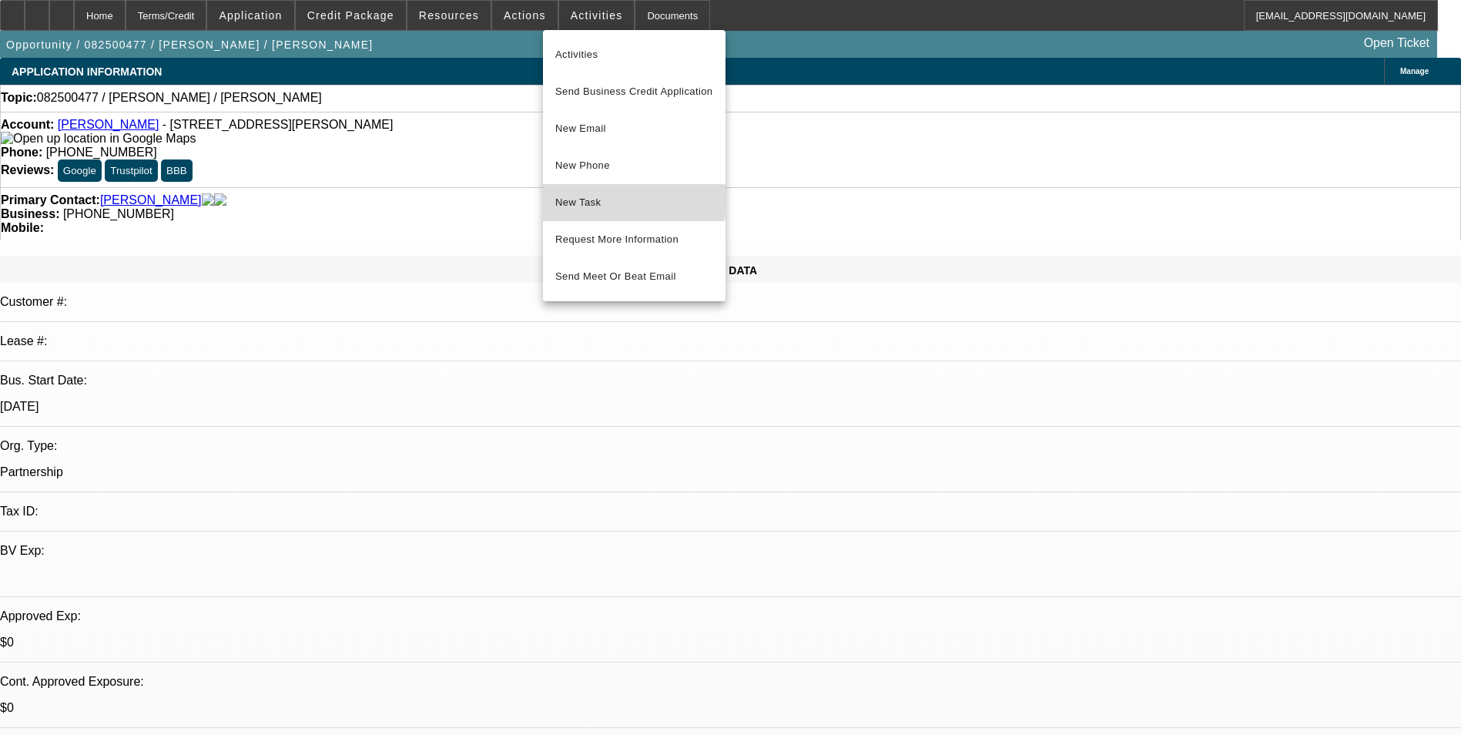
click at [610, 200] on span "New Task" at bounding box center [634, 202] width 158 height 18
